Goal: Transaction & Acquisition: Register for event/course

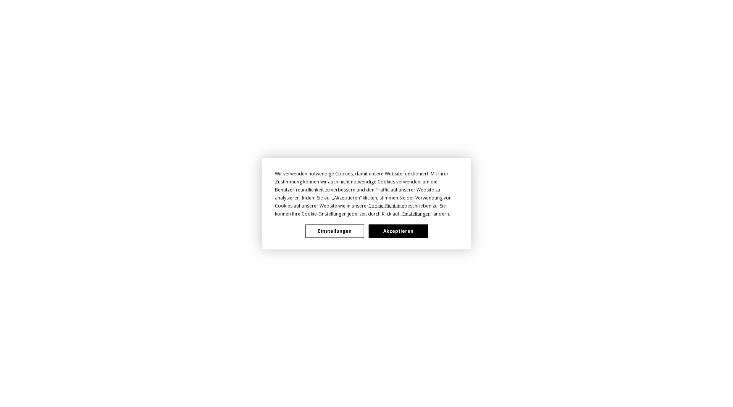
click at [336, 230] on button "Einstellungen" at bounding box center [334, 230] width 59 height 13
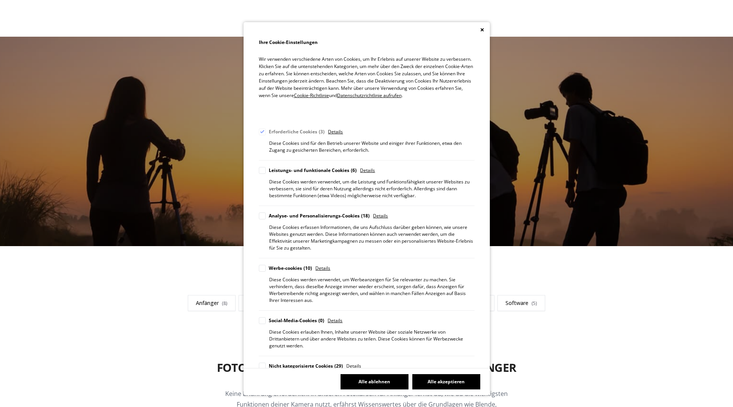
click at [366, 383] on button "Alle ablehnen" at bounding box center [375, 381] width 68 height 15
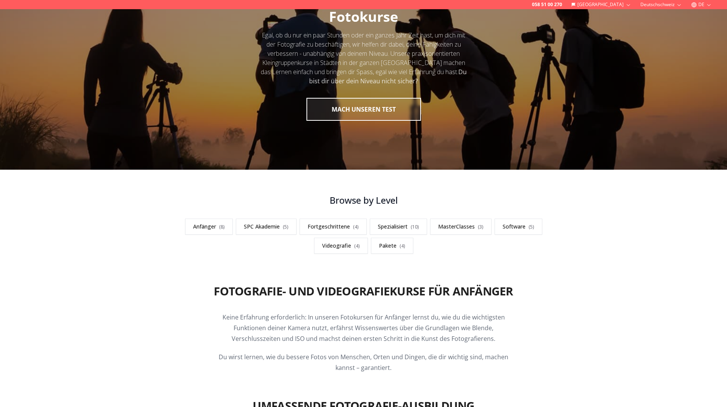
scroll to position [102, 0]
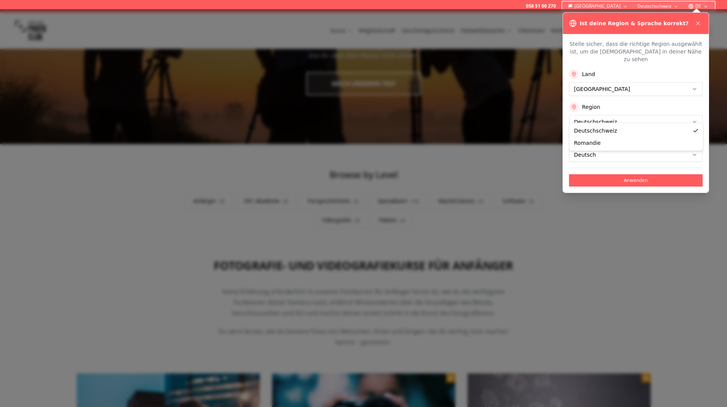
click at [647, 176] on button "Anwenden" at bounding box center [636, 180] width 134 height 12
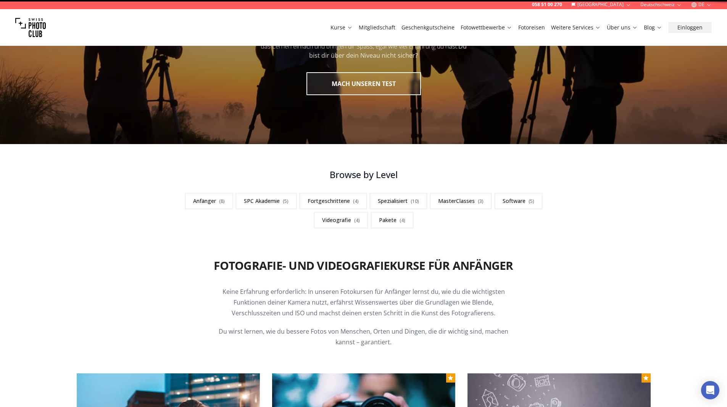
scroll to position [0, 0]
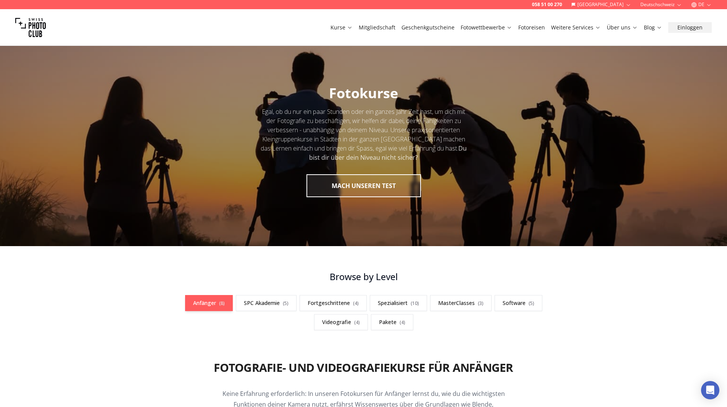
click at [221, 303] on span "( 8 )" at bounding box center [222, 303] width 6 height 6
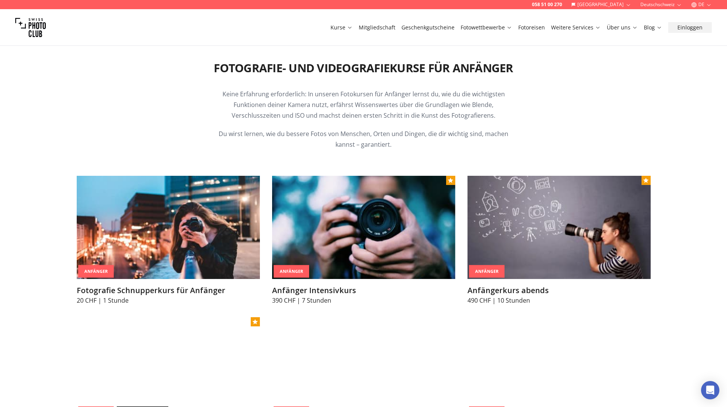
scroll to position [305, 0]
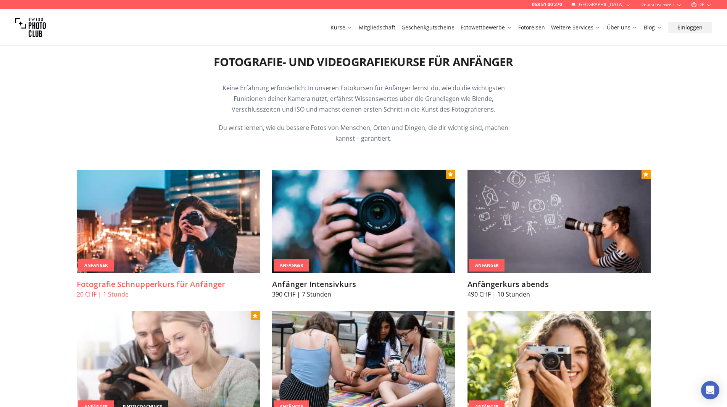
click at [144, 213] on img at bounding box center [168, 220] width 183 height 103
